Goal: Find specific page/section: Find specific page/section

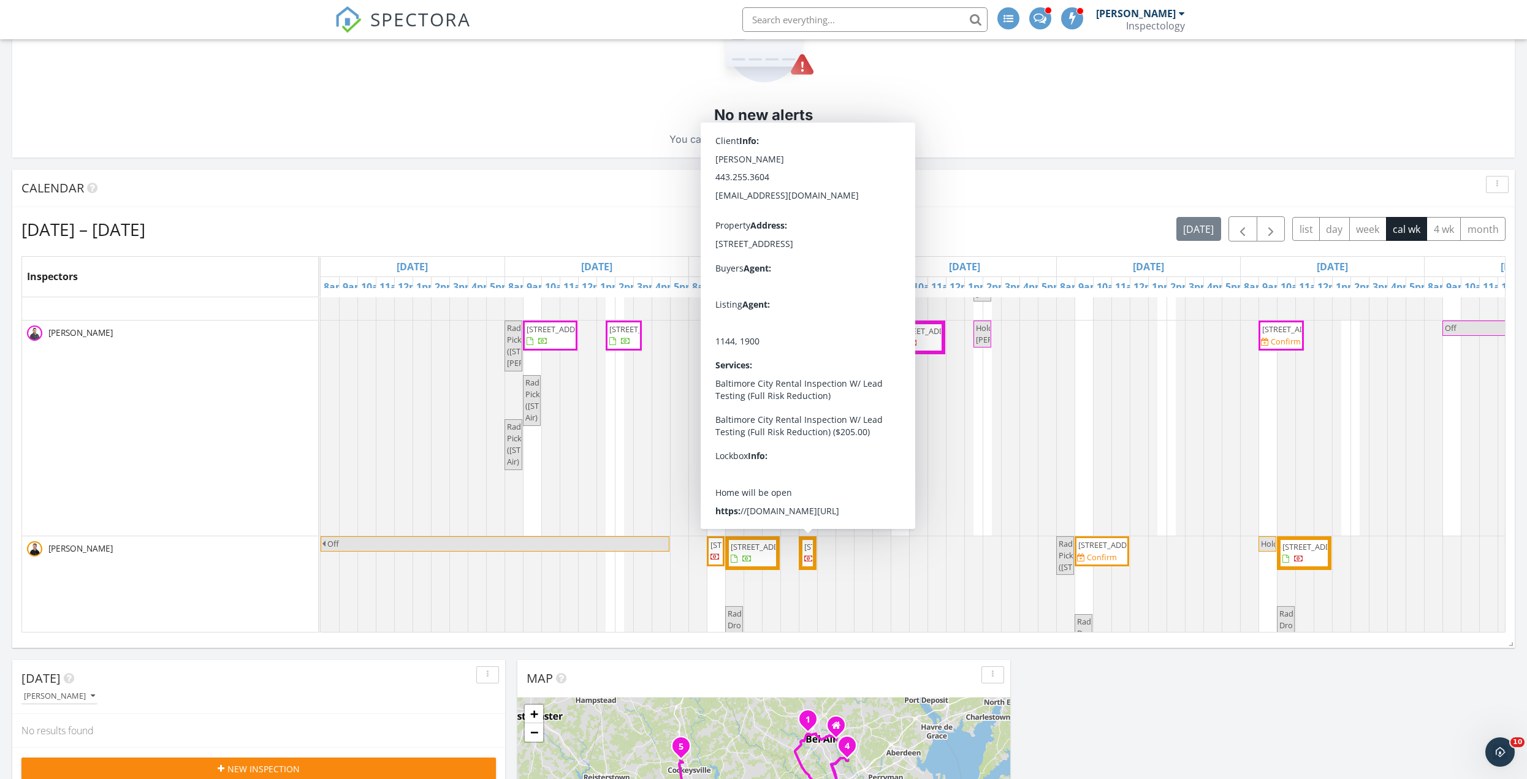
click at [805, 564] on span "1548 S Hanover St, Baltimore 21230" at bounding box center [807, 553] width 9 height 24
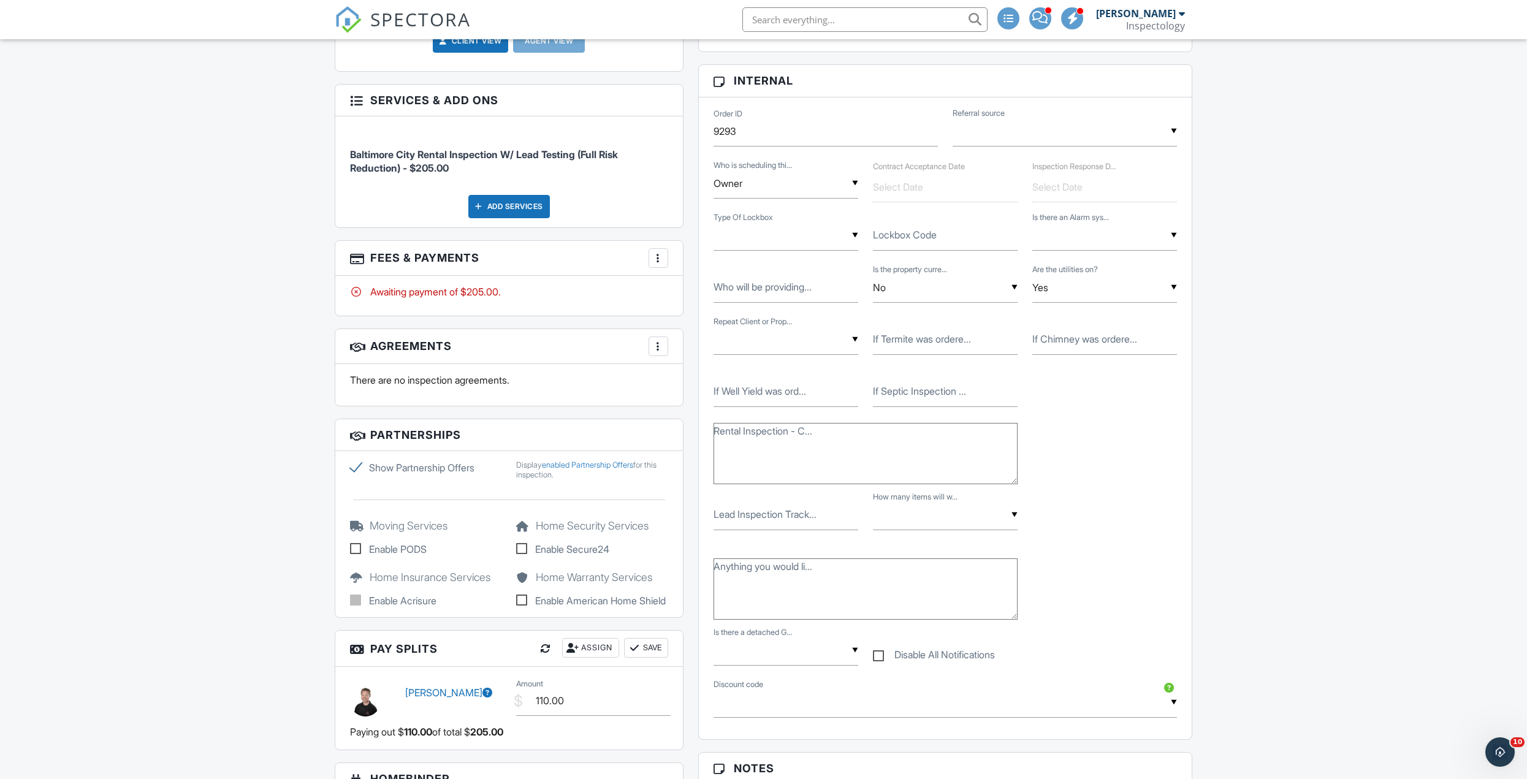
scroll to position [613, 0]
